Goal: Information Seeking & Learning: Learn about a topic

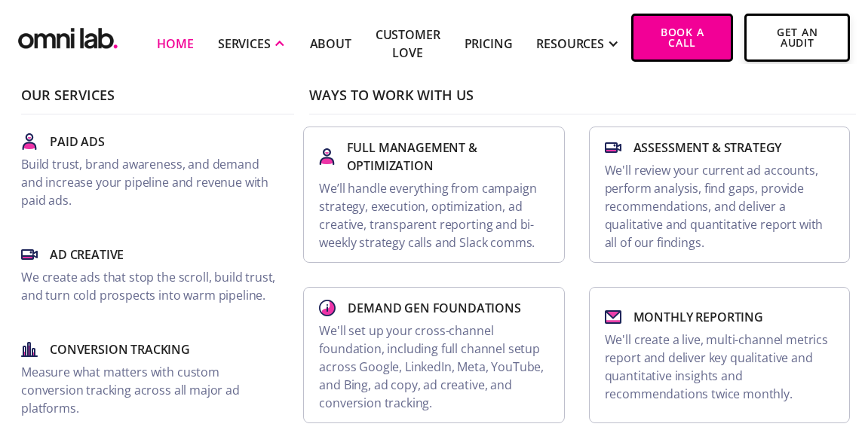
scroll to position [307, 0]
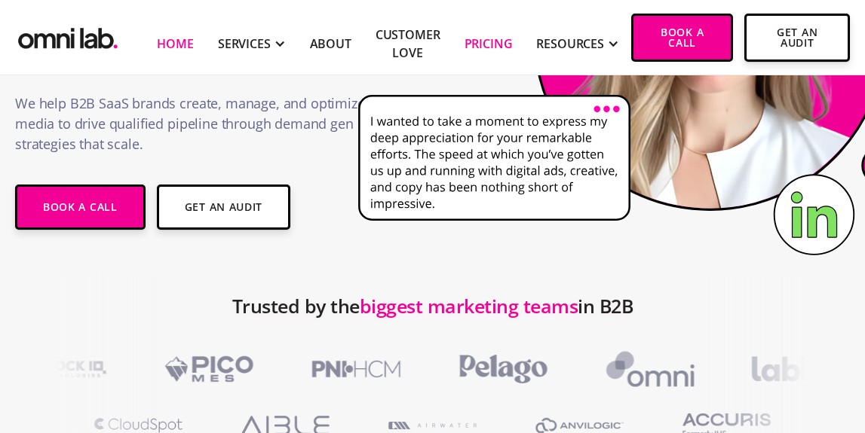
click at [466, 44] on link "Pricing" at bounding box center [488, 44] width 48 height 18
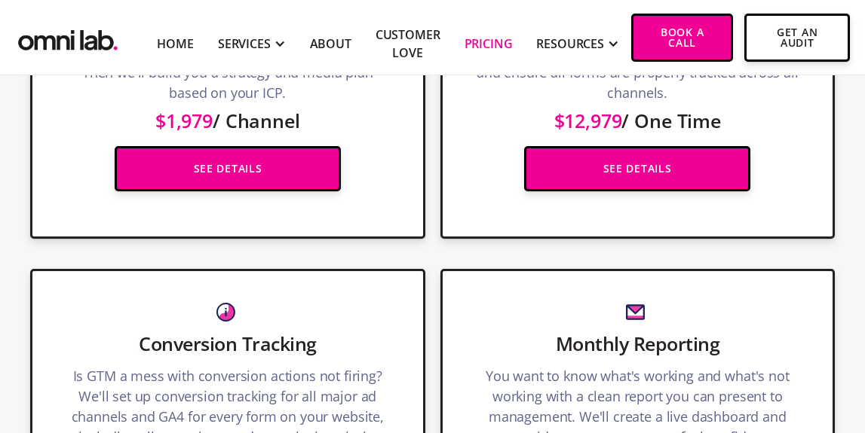
scroll to position [2425, 0]
